Goal: Transaction & Acquisition: Download file/media

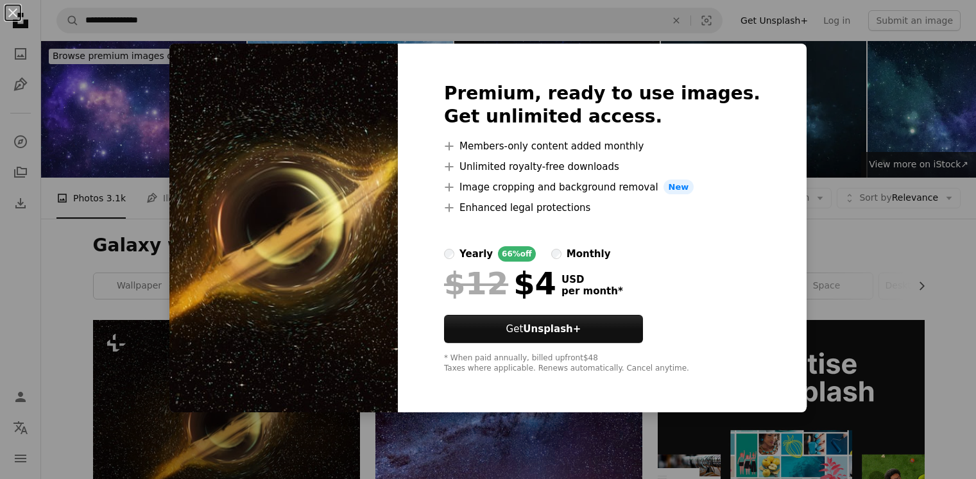
scroll to position [264, 0]
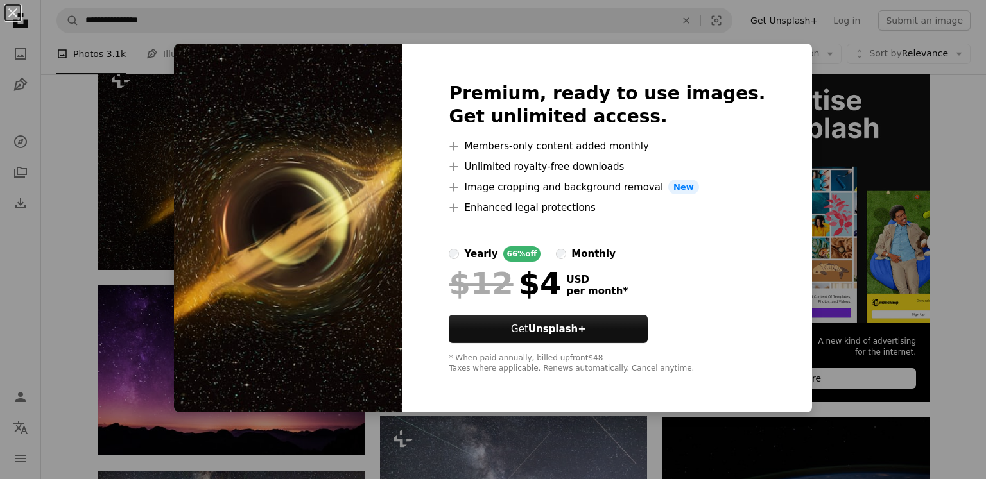
click at [134, 334] on div "An X shape Premium, ready to use images. Get unlimited access. A plus sign Memb…" at bounding box center [493, 239] width 986 height 479
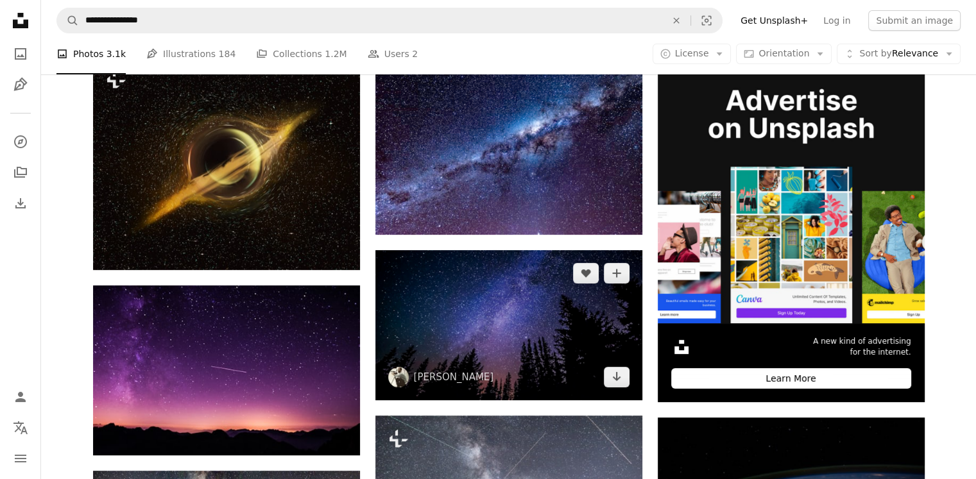
click at [539, 306] on img at bounding box center [508, 325] width 267 height 150
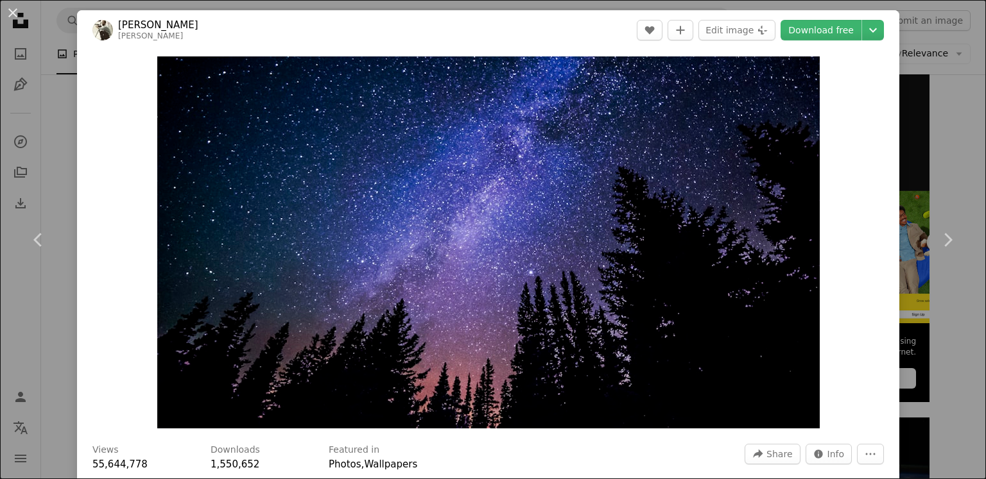
click at [47, 340] on div "An X shape Chevron left Chevron right [PERSON_NAME] [PERSON_NAME] A heart A plu…" at bounding box center [493, 239] width 986 height 479
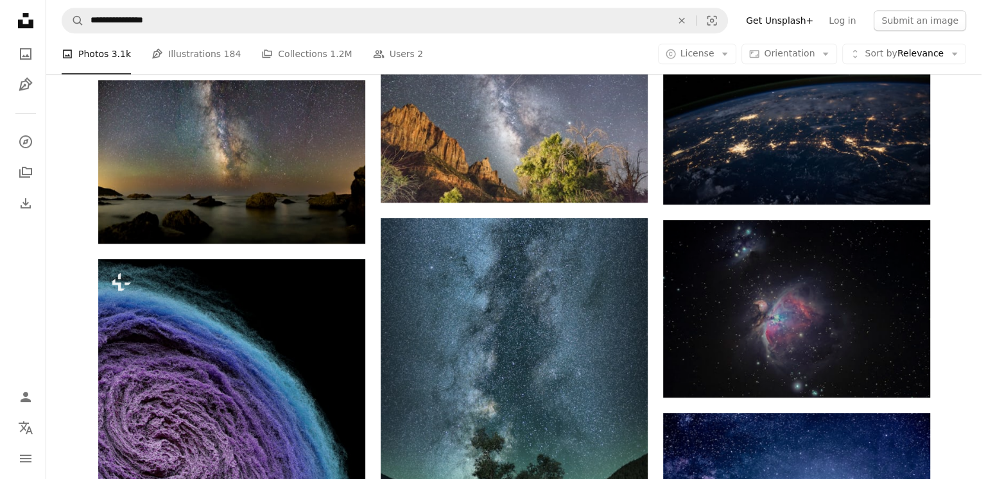
scroll to position [656, 0]
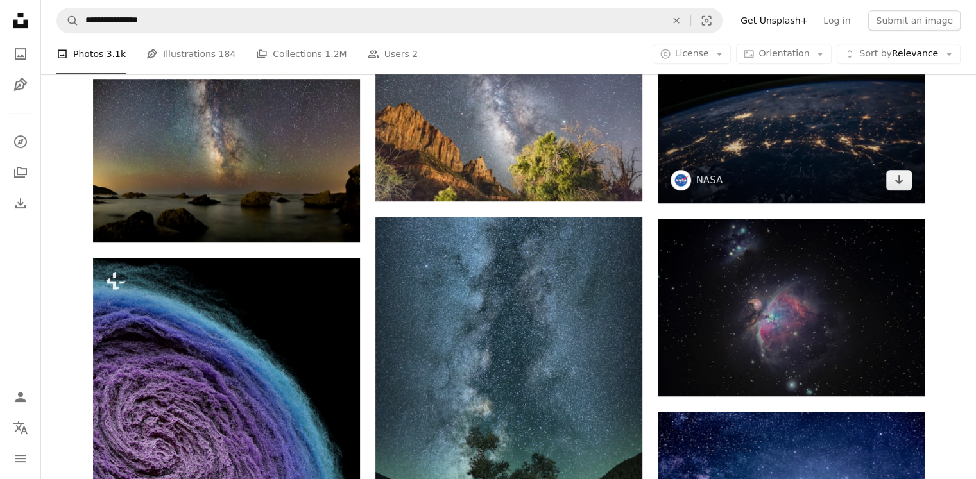
click at [780, 137] on img at bounding box center [791, 115] width 267 height 178
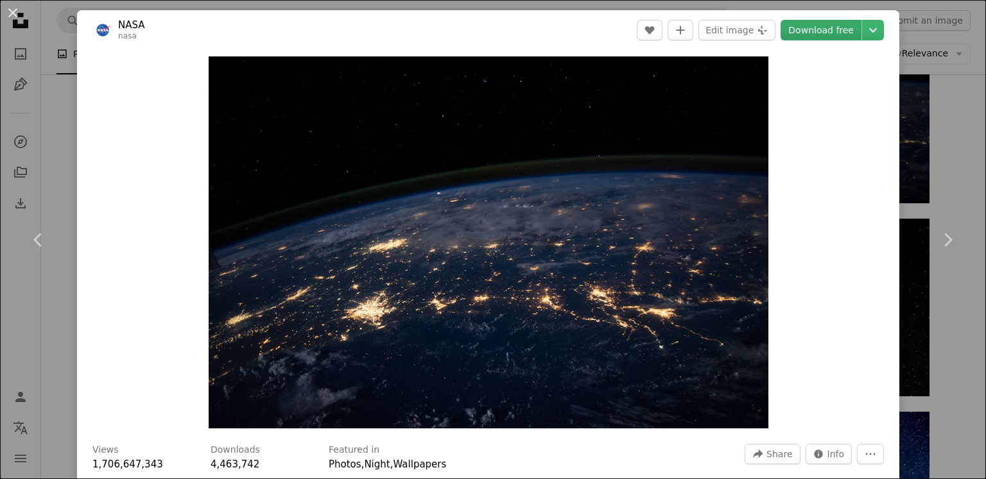
click at [833, 35] on link "Download free" at bounding box center [820, 30] width 81 height 21
